Goal: Find specific page/section: Find specific page/section

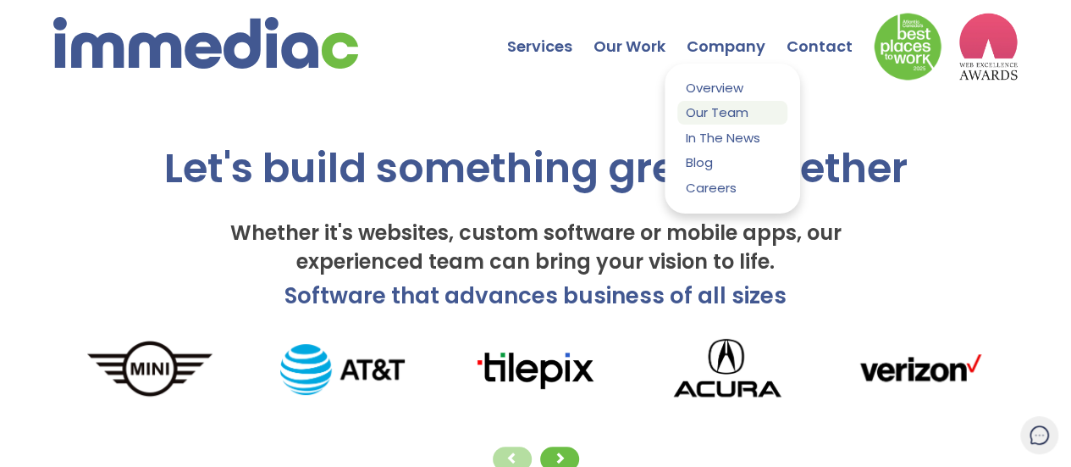
click at [733, 114] on link "Our Team" at bounding box center [733, 112] width 110 height 23
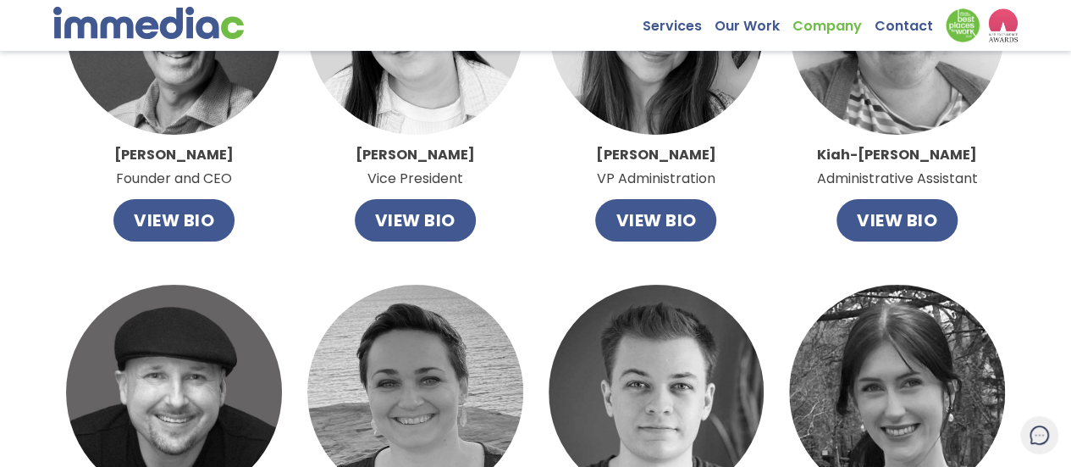
scroll to position [169, 0]
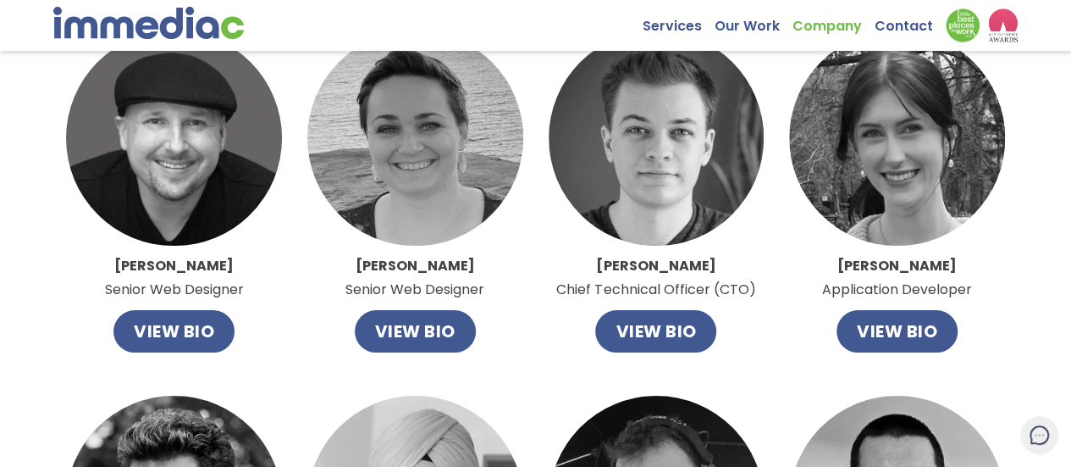
scroll to position [169, 0]
